Goal: Find specific page/section: Find specific page/section

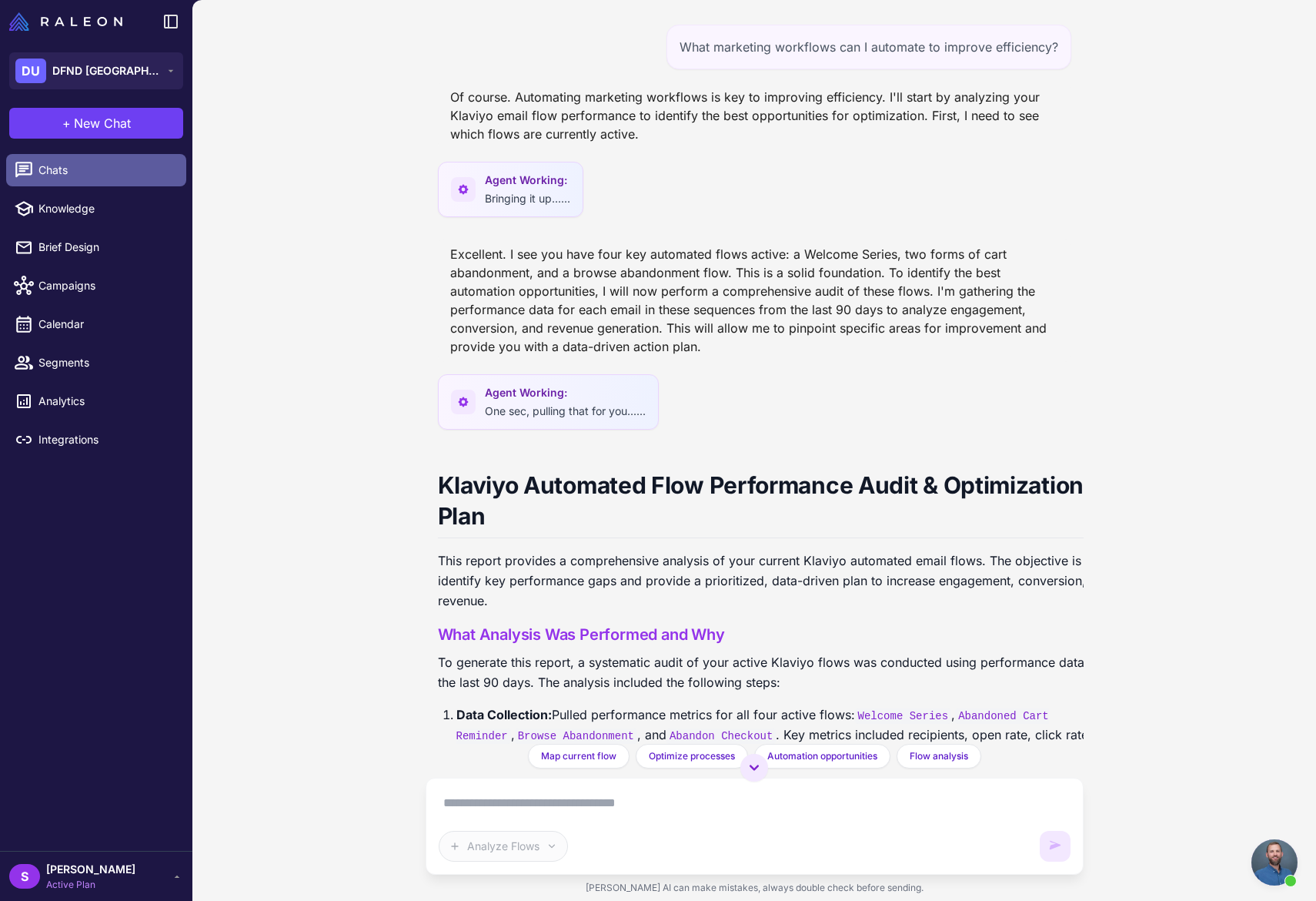
click at [55, 167] on span "Chats" at bounding box center [106, 170] width 136 height 17
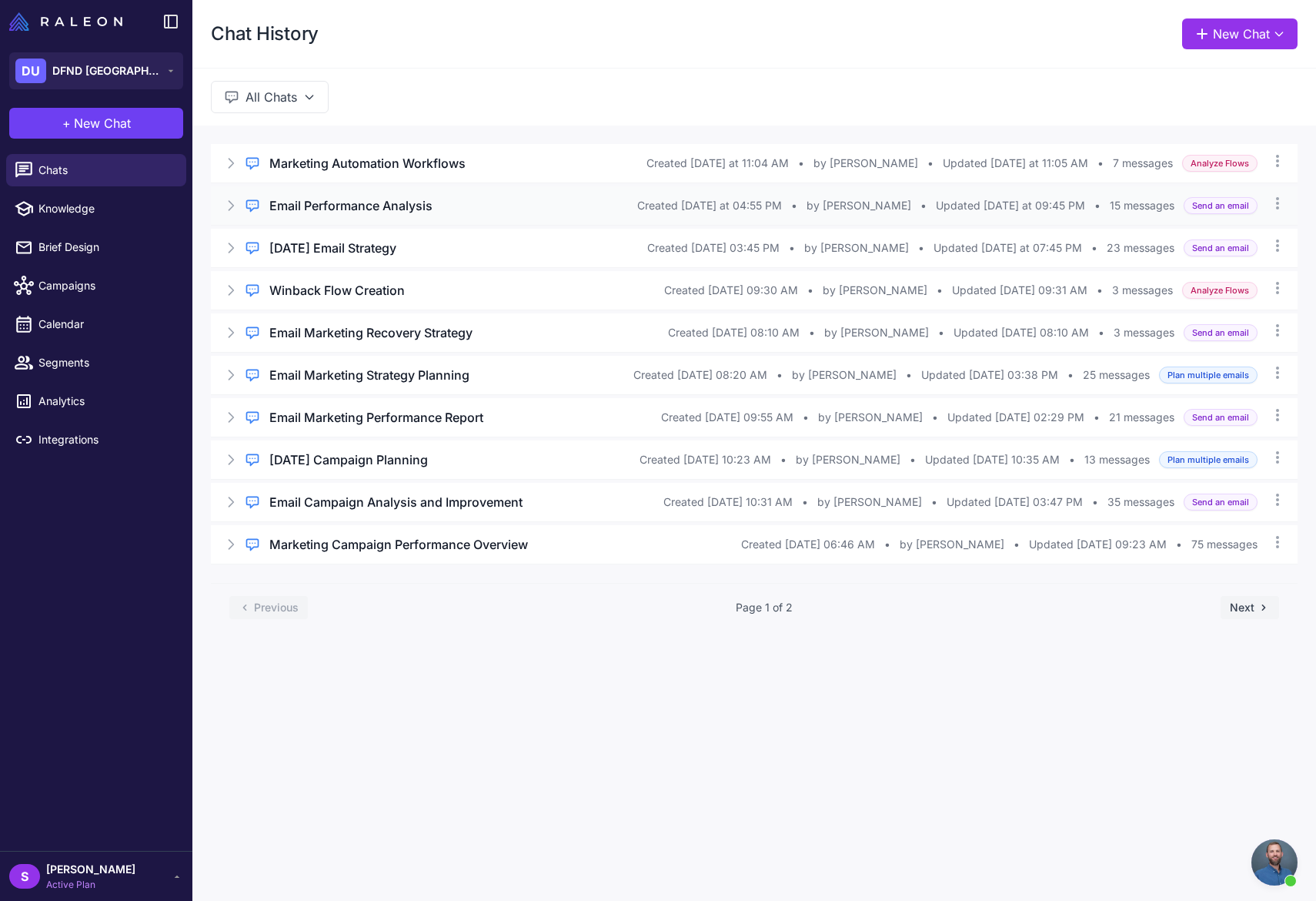
click at [388, 206] on h3 "Email Performance Analysis" at bounding box center [351, 205] width 163 height 18
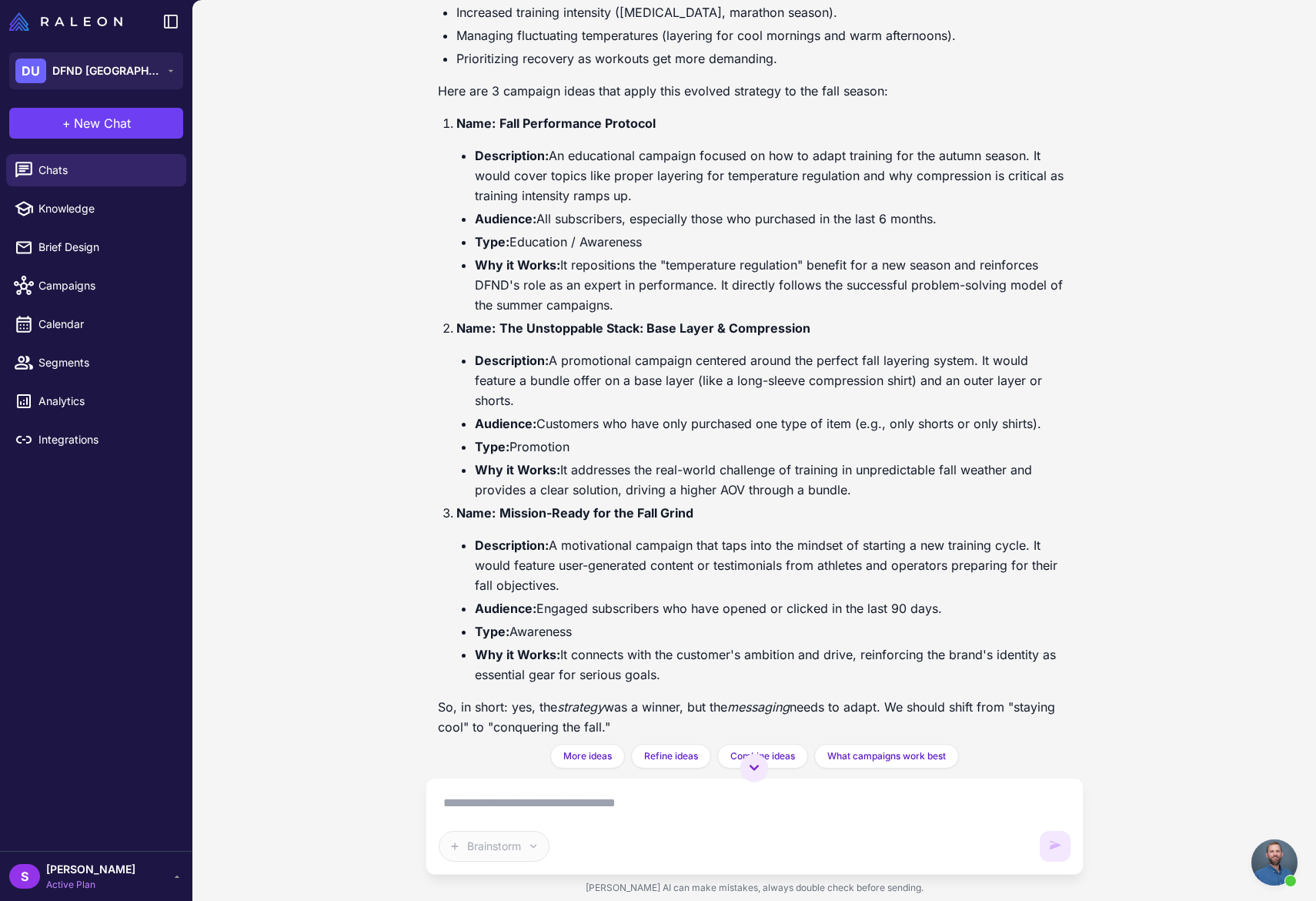
scroll to position [5055, 0]
